Goal: Communication & Community: Answer question/provide support

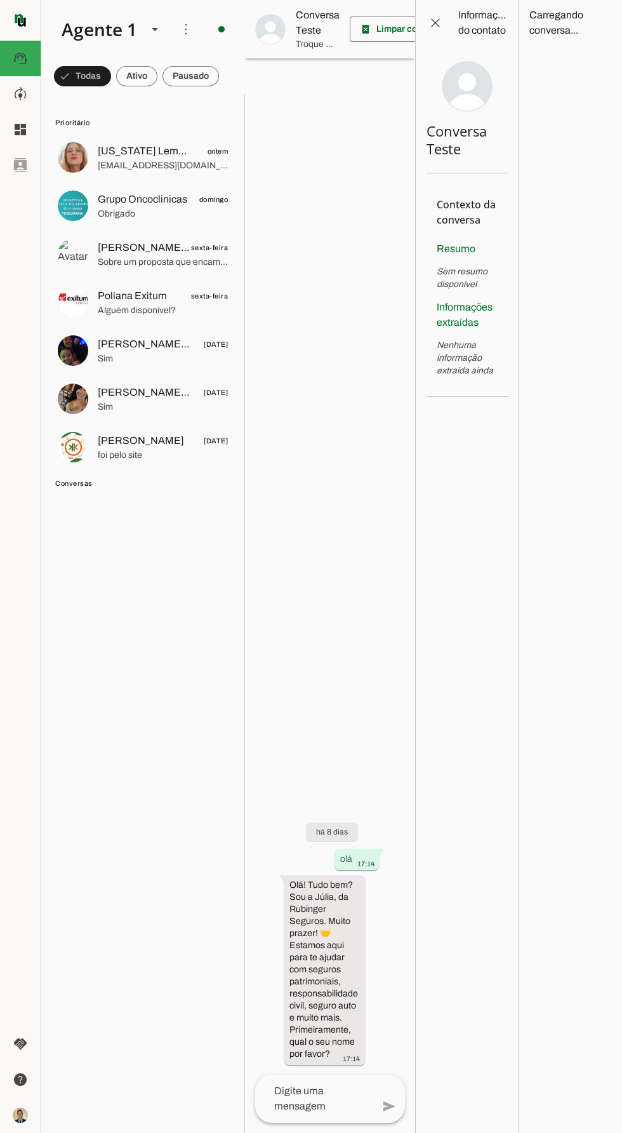
click at [136, 76] on span at bounding box center [136, 76] width 41 height 30
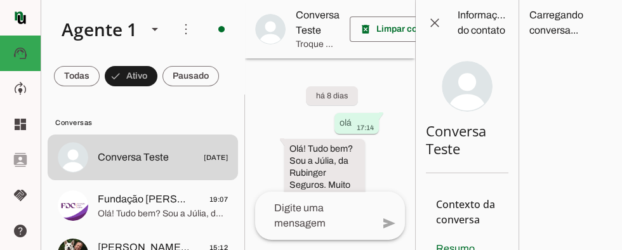
click at [159, 208] on span "Olá! Tudo bem? Sou a Júlia, da Rubinger Seguros. Muito prazer! 🤝 Estamos aqui p…" at bounding box center [163, 214] width 130 height 13
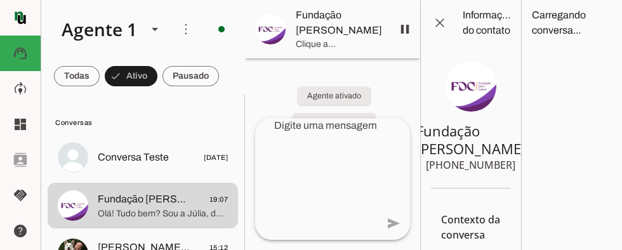
click at [401, 33] on span at bounding box center [405, 29] width 30 height 30
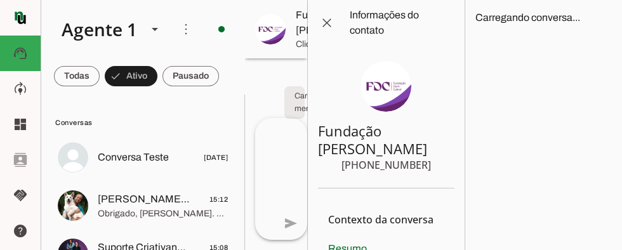
click at [323, 25] on span at bounding box center [327, 23] width 30 height 30
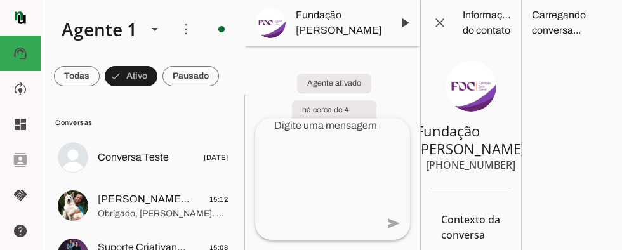
click at [437, 27] on span at bounding box center [440, 23] width 30 height 30
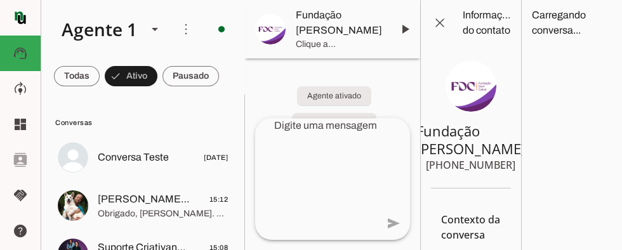
click at [198, 79] on span at bounding box center [191, 76] width 56 height 30
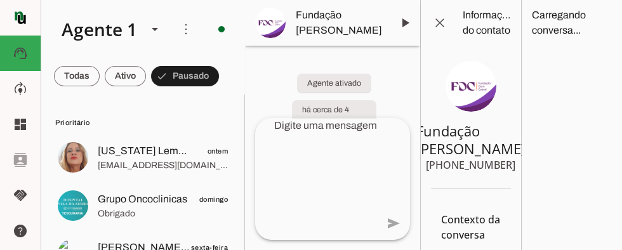
click at [119, 76] on span at bounding box center [125, 76] width 41 height 30
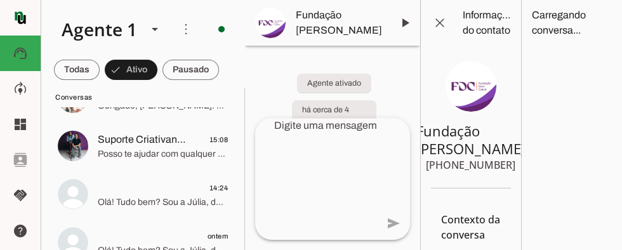
scroll to position [109, 0]
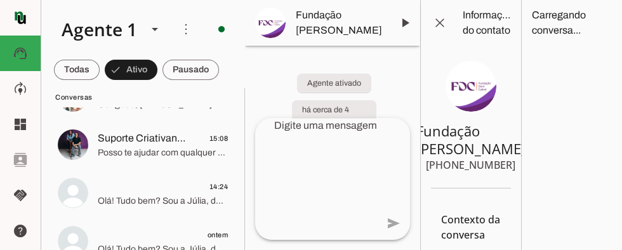
click at [171, 149] on span "Posso te ajudar com qualquer dúvida sobre seguros e consórcios. Qual é a sua ne…" at bounding box center [163, 153] width 130 height 13
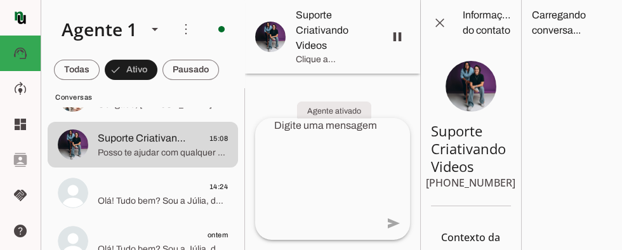
click at [399, 37] on span at bounding box center [397, 37] width 30 height 30
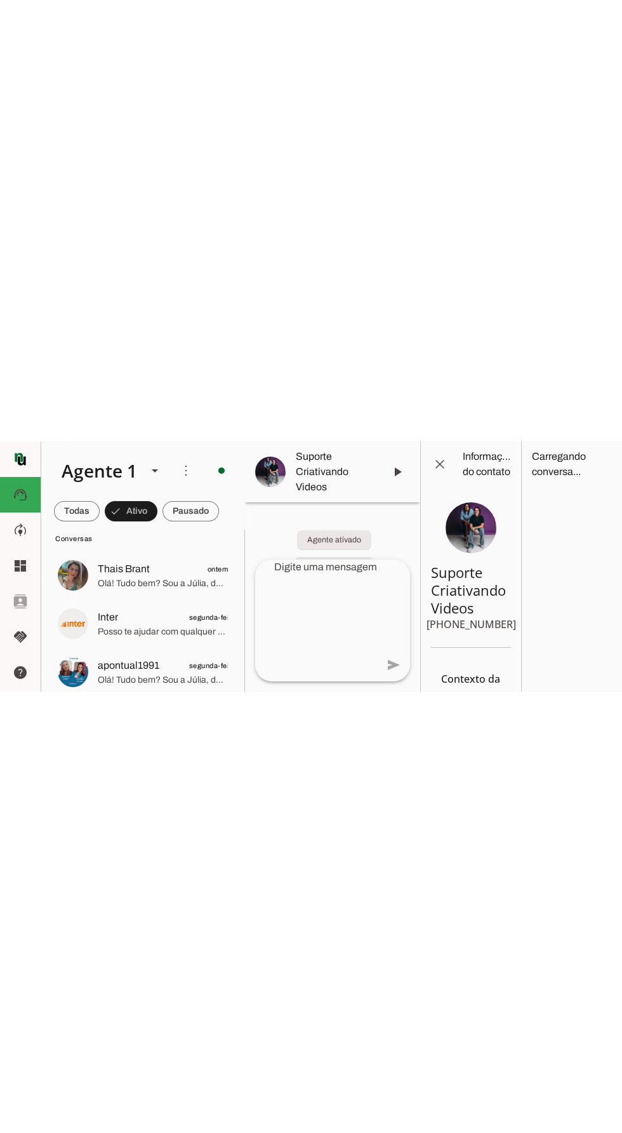
scroll to position [234, 0]
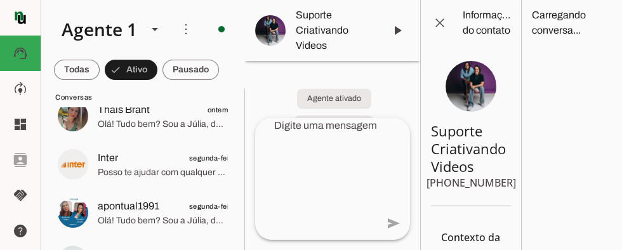
click at [166, 165] on span "Inter segunda-feira" at bounding box center [163, 158] width 130 height 16
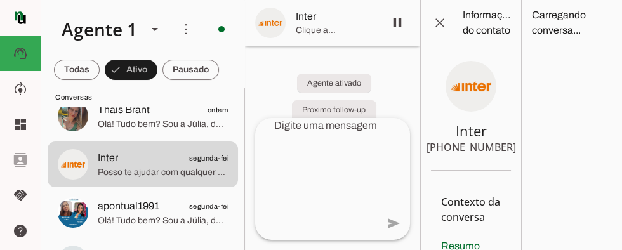
click at [444, 20] on span at bounding box center [440, 23] width 30 height 30
click at [395, 26] on span at bounding box center [397, 23] width 30 height 30
